Goal: Information Seeking & Learning: Find specific fact

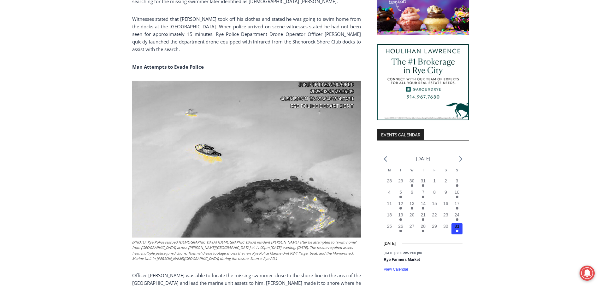
scroll to position [555, 0]
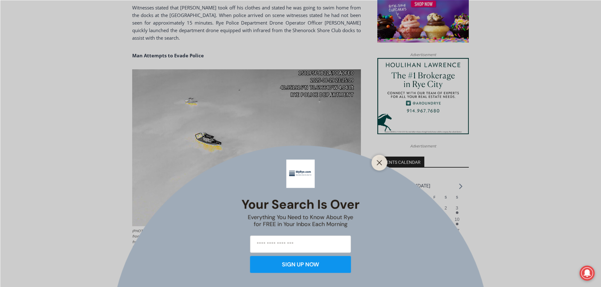
click at [384, 166] on div at bounding box center [379, 163] width 16 height 16
click at [376, 166] on button "Close" at bounding box center [379, 162] width 9 height 9
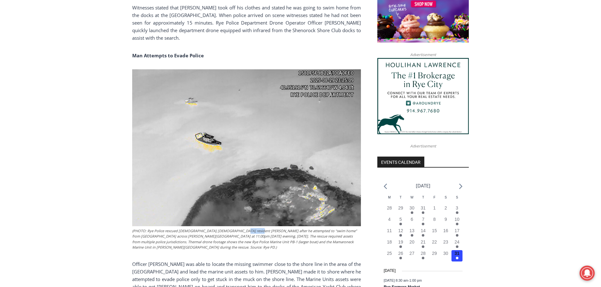
drag, startPoint x: 247, startPoint y: 230, endPoint x: 237, endPoint y: 228, distance: 9.8
click at [236, 228] on figcaption "(PHOTO: Rye Police rescued [DEMOGRAPHIC_DATA] [DEMOGRAPHIC_DATA] resident [PERS…" at bounding box center [246, 239] width 229 height 22
click at [247, 229] on figcaption "(PHOTO: Rye Police rescued [DEMOGRAPHIC_DATA] [DEMOGRAPHIC_DATA] resident [PERS…" at bounding box center [246, 239] width 229 height 22
drag, startPoint x: 247, startPoint y: 230, endPoint x: 219, endPoint y: 227, distance: 27.5
click at [219, 228] on figure "(PHOTO: Rye Police rescued [DEMOGRAPHIC_DATA] [DEMOGRAPHIC_DATA] resident [PERS…" at bounding box center [246, 159] width 229 height 181
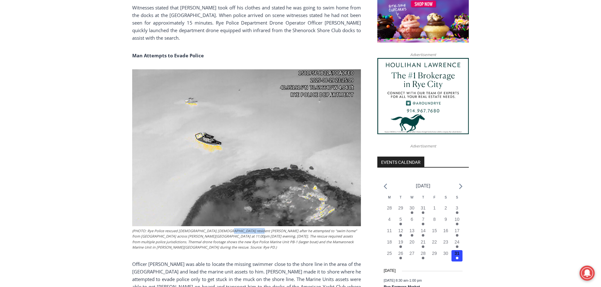
copy figcaption "[PERSON_NAME]"
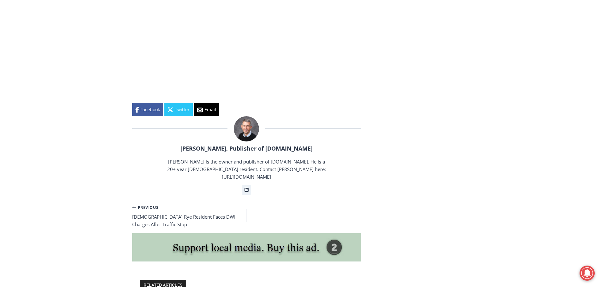
scroll to position [1028, 0]
